Goal: Task Accomplishment & Management: Use online tool/utility

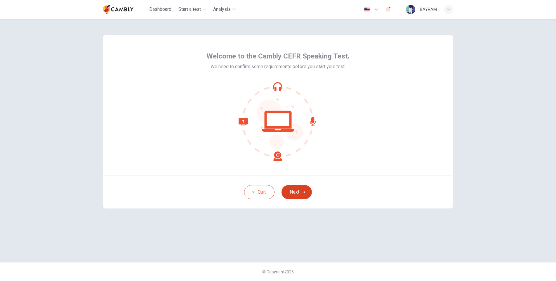
click at [298, 192] on button "Next" at bounding box center [297, 192] width 30 height 14
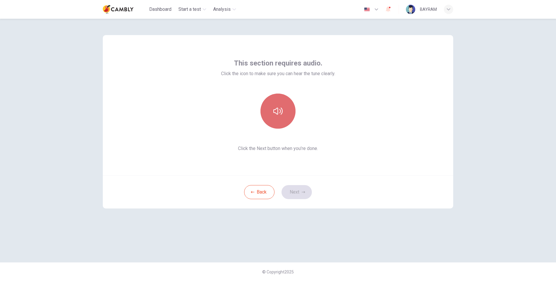
click at [275, 108] on icon "button" at bounding box center [277, 110] width 9 height 9
click at [305, 192] on button "Next" at bounding box center [297, 192] width 30 height 14
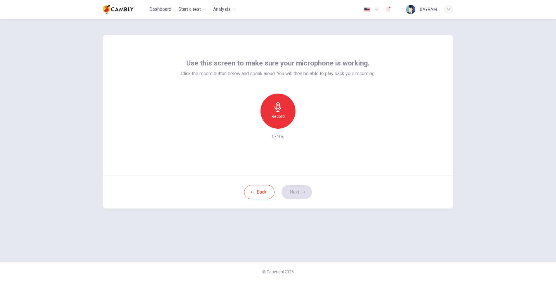
click at [283, 115] on h6 "Record" at bounding box center [278, 116] width 13 height 7
click at [283, 115] on div "Stop" at bounding box center [277, 110] width 35 height 35
click at [307, 124] on icon "button" at bounding box center [305, 124] width 6 height 6
click at [293, 193] on button "Next" at bounding box center [297, 192] width 30 height 14
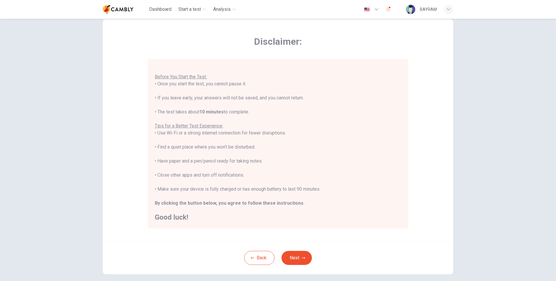
scroll to position [29, 0]
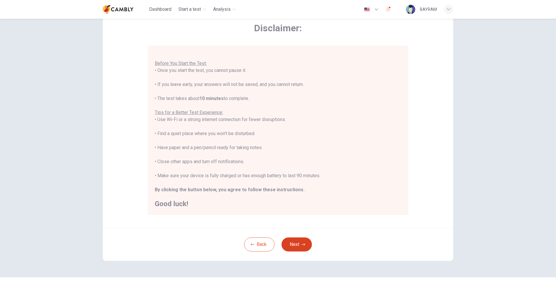
click at [303, 244] on icon "button" at bounding box center [304, 244] width 4 height 2
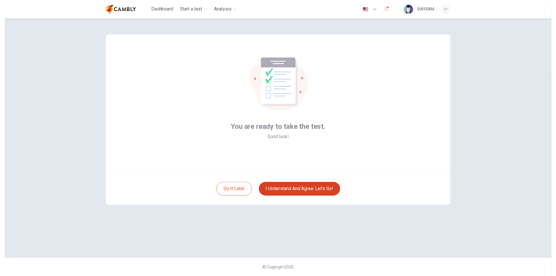
scroll to position [0, 0]
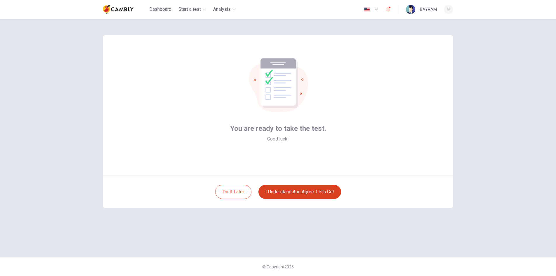
click at [331, 193] on button "I understand and agree. Let’s go!" at bounding box center [299, 192] width 83 height 14
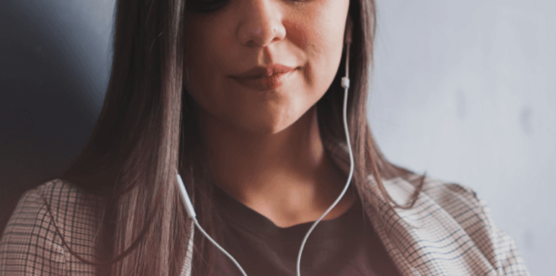
drag, startPoint x: 120, startPoint y: 122, endPoint x: 196, endPoint y: 186, distance: 99.7
click at [184, 152] on div "The Speaking Test will begin soon. Use a headset if available (recommended for …" at bounding box center [278, 120] width 556 height 63
drag, startPoint x: 198, startPoint y: 186, endPoint x: 161, endPoint y: 169, distance: 40.0
click at [132, 145] on span "Use a headset if available (recommended for best audio quality). Ensure your mi…" at bounding box center [66, 121] width 132 height 48
click at [17, 30] on button "Continue" at bounding box center [8, 41] width 17 height 22
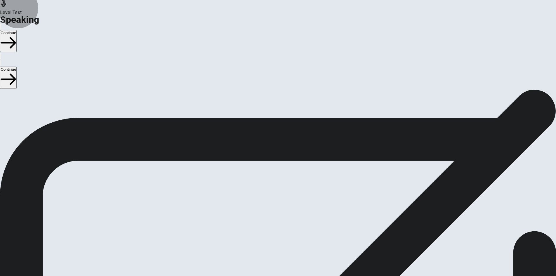
click at [17, 30] on button "Continue" at bounding box center [8, 41] width 17 height 22
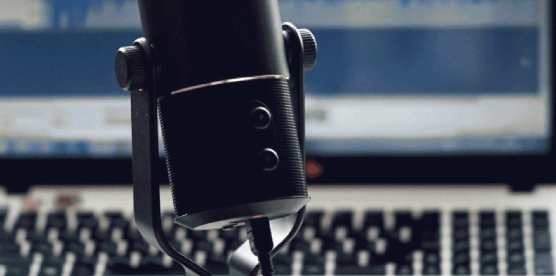
click at [17, 30] on button "Continue" at bounding box center [8, 41] width 17 height 22
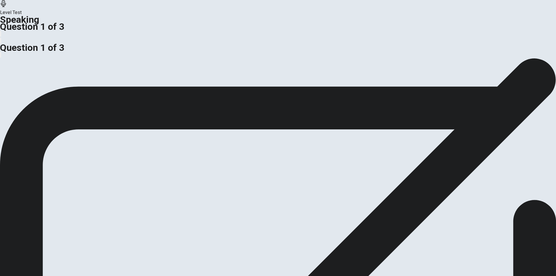
click at [409, 12] on div "Level Test Speaking Question 1 of 3" at bounding box center [278, 22] width 556 height 44
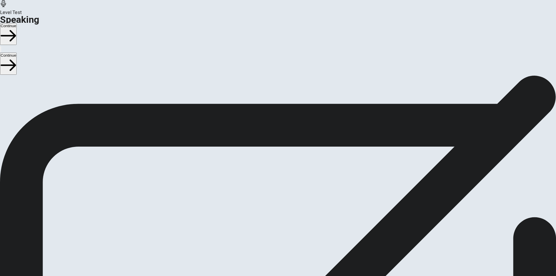
click at [17, 23] on button "Continue" at bounding box center [8, 34] width 17 height 22
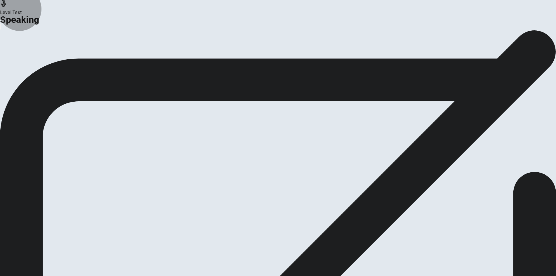
click at [23, 73] on button "Analysis" at bounding box center [11, 69] width 23 height 8
